Goal: Information Seeking & Learning: Learn about a topic

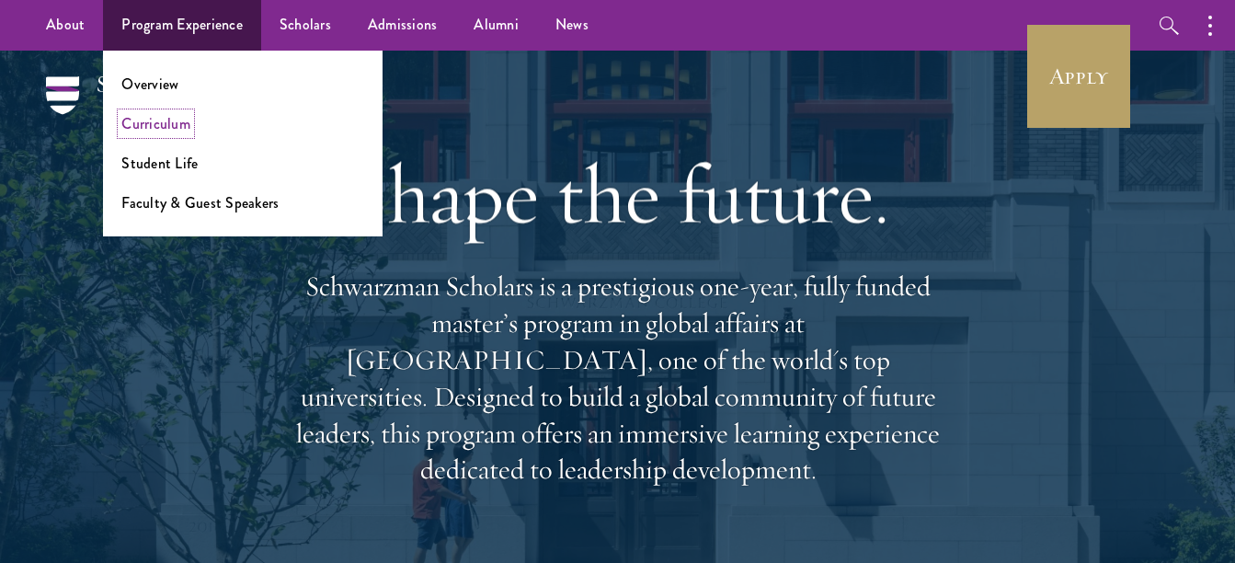
click at [154, 120] on link "Curriculum" at bounding box center [155, 123] width 69 height 21
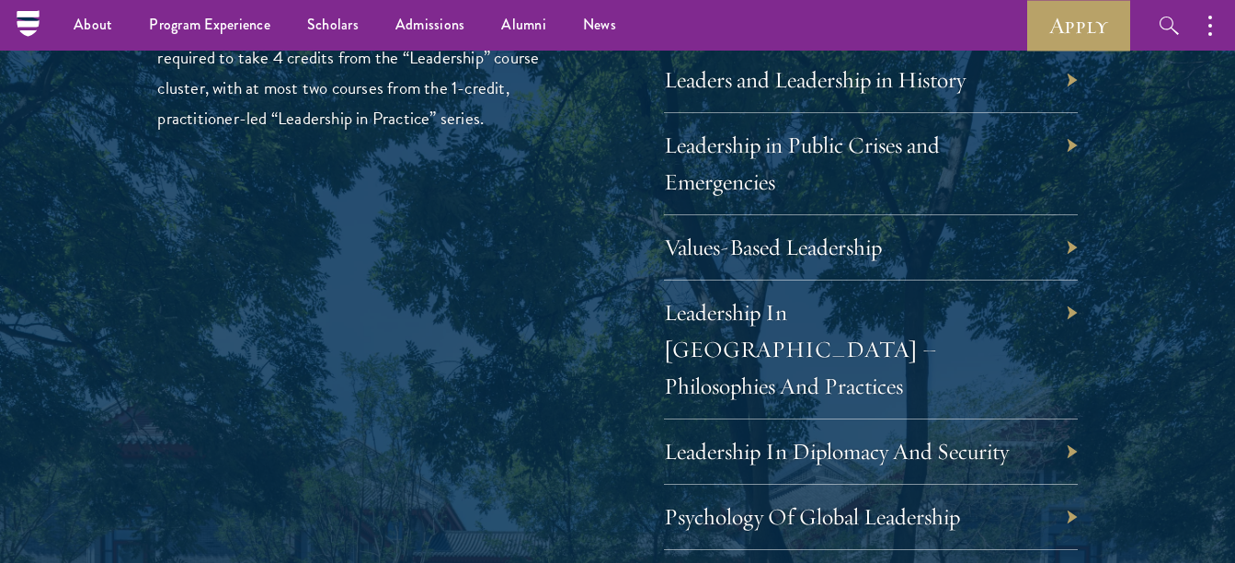
scroll to position [3217, 0]
click at [836, 84] on link "Leaders and Leadership in History" at bounding box center [829, 80] width 302 height 28
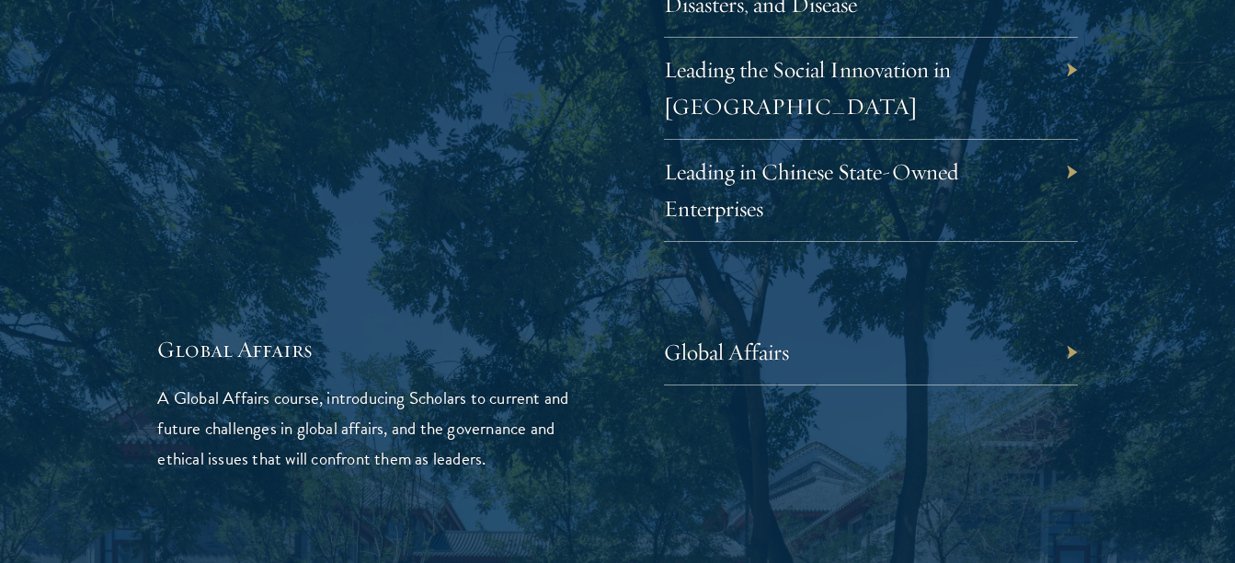
scroll to position [4202, 0]
click at [781, 49] on div "Leading the Social Innovation in [GEOGRAPHIC_DATA]" at bounding box center [871, 88] width 414 height 102
click at [781, 54] on link "Leading the Social Innovation in [GEOGRAPHIC_DATA]" at bounding box center [821, 86] width 287 height 65
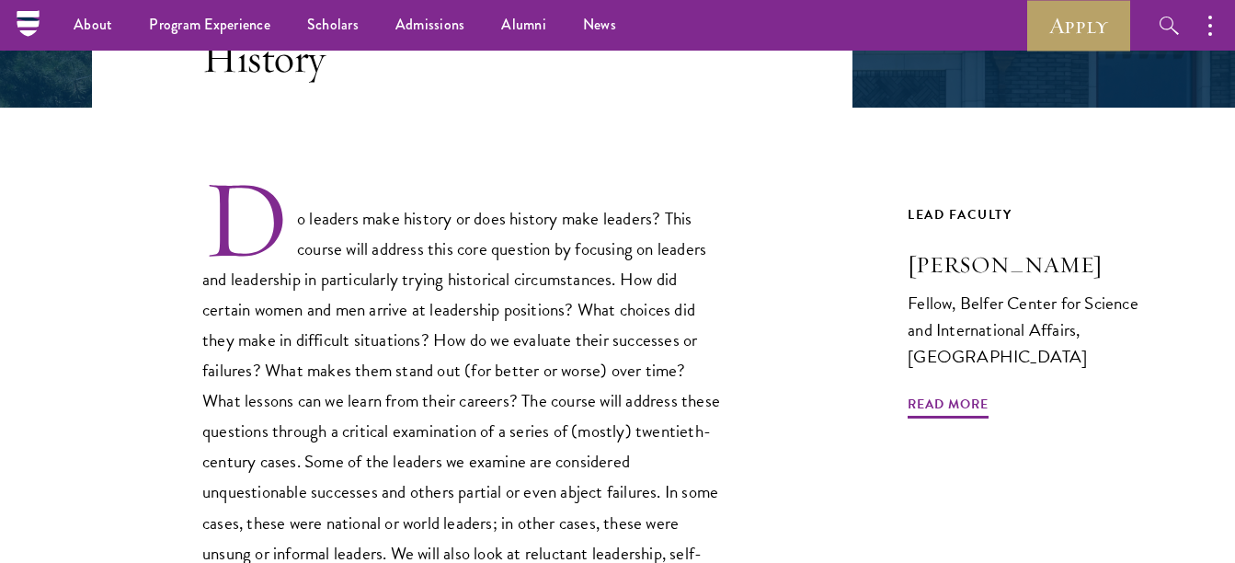
scroll to position [461, 0]
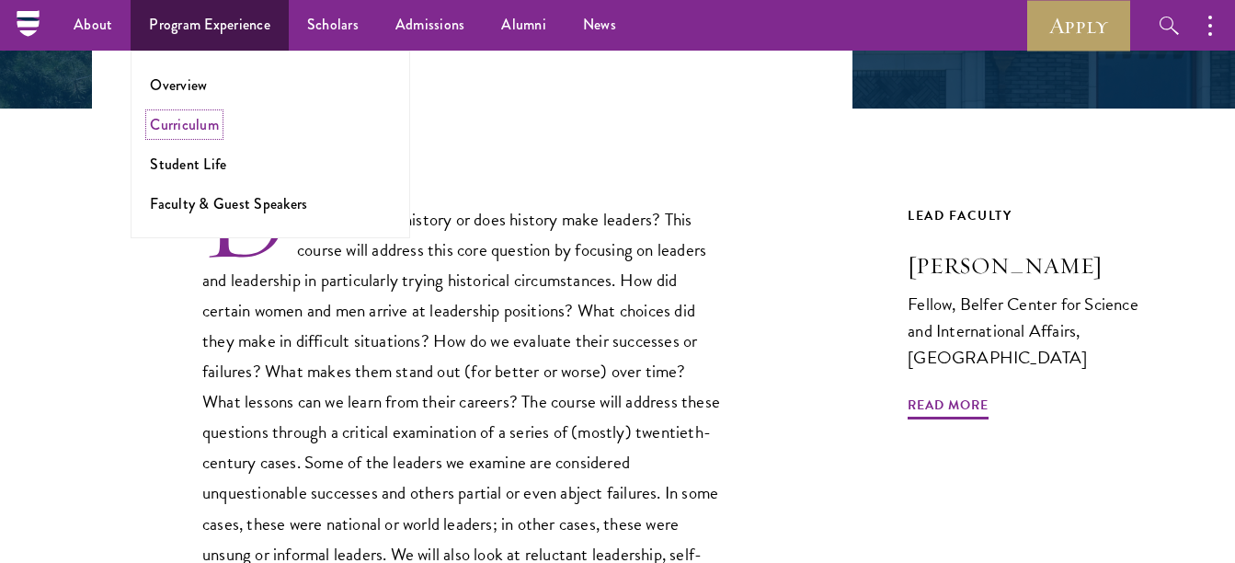
click at [203, 129] on link "Curriculum" at bounding box center [184, 124] width 69 height 21
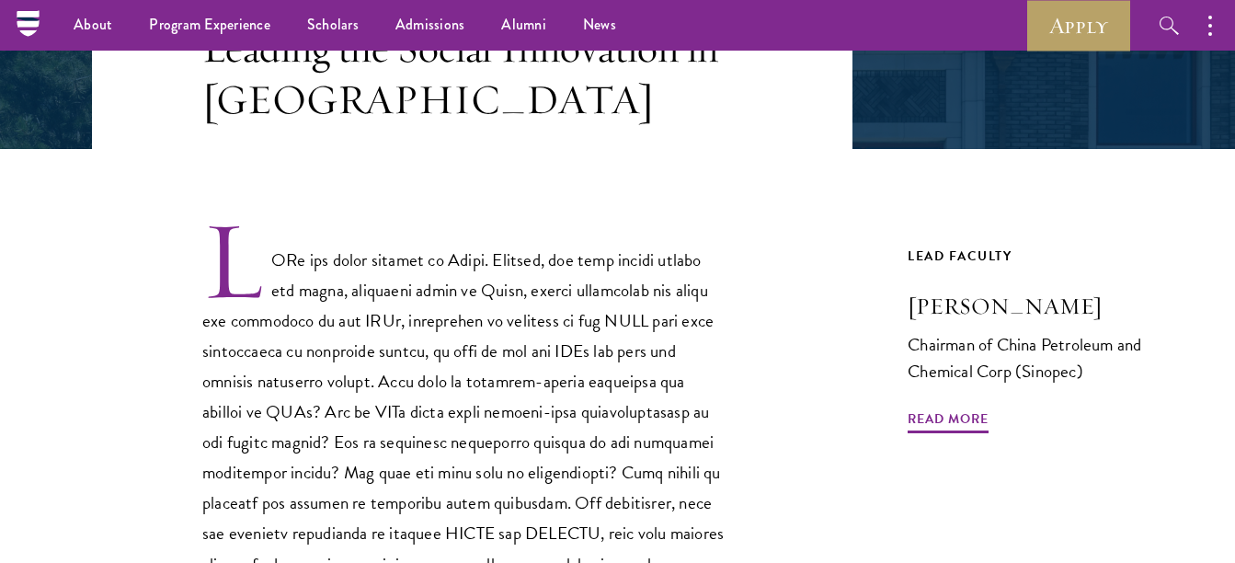
scroll to position [420, 0]
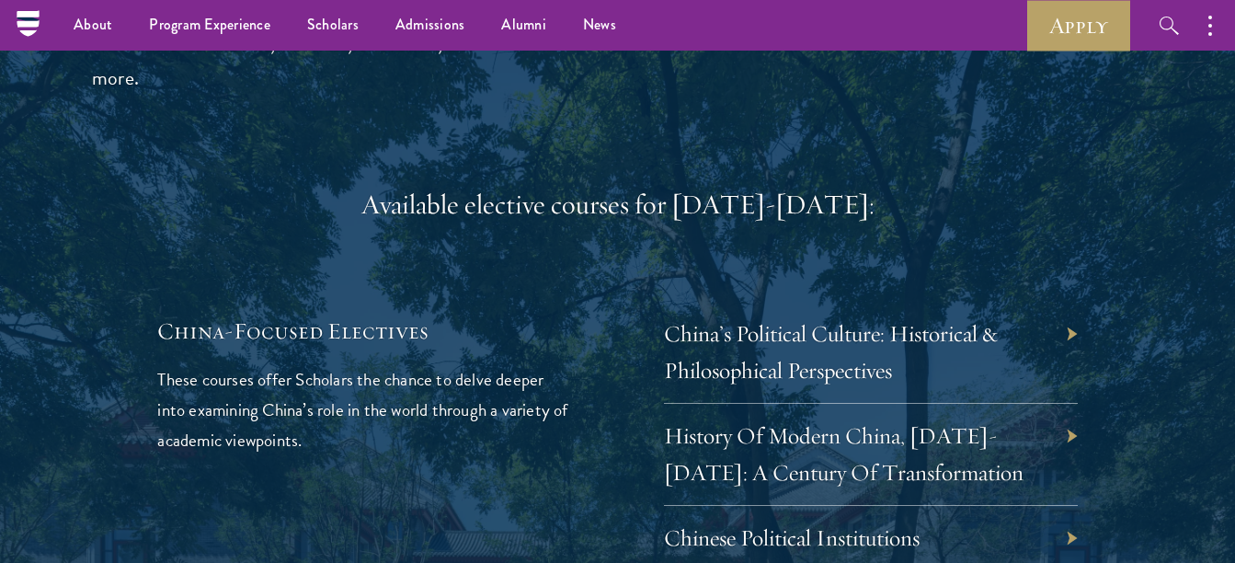
scroll to position [5412, 0]
